Goal: Check status: Check status

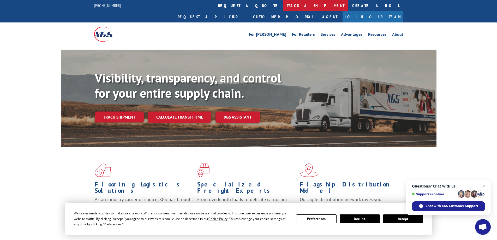
click at [283, 7] on link "track a shipment" at bounding box center [316, 5] width 66 height 11
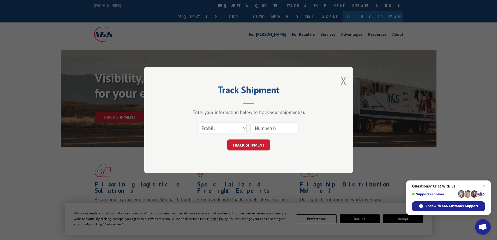
click at [274, 128] on input at bounding box center [275, 127] width 48 height 11
paste input "17096166"
click at [353, 83] on div "Track Shipment Enter your information below to track your shipment(s). Select c…" at bounding box center [248, 120] width 209 height 106
click at [345, 81] on button "Close modal" at bounding box center [344, 81] width 6 height 14
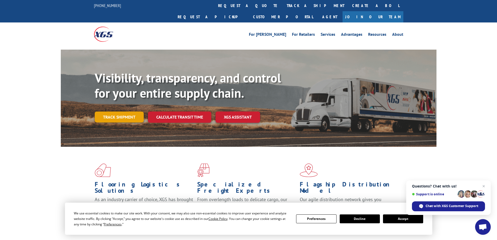
click at [117, 111] on link "Track shipment" at bounding box center [119, 116] width 49 height 11
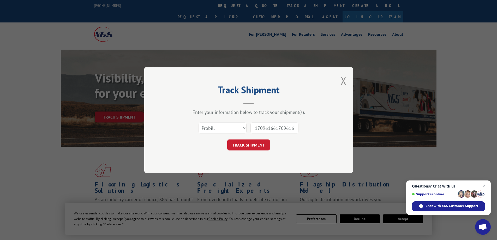
click at [262, 128] on input "1709616617096166" at bounding box center [275, 127] width 48 height 11
paste input
type input "17096166"
click at [253, 150] on button "TRACK SHIPMENT" at bounding box center [248, 144] width 43 height 11
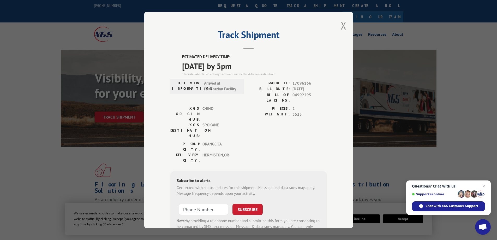
click at [187, 67] on span "[DATE] by 5pm" at bounding box center [254, 66] width 145 height 12
click at [195, 69] on span "[DATE] by 5pm" at bounding box center [254, 66] width 145 height 12
click at [344, 25] on button "Close modal" at bounding box center [344, 26] width 6 height 14
